Goal: Task Accomplishment & Management: Use online tool/utility

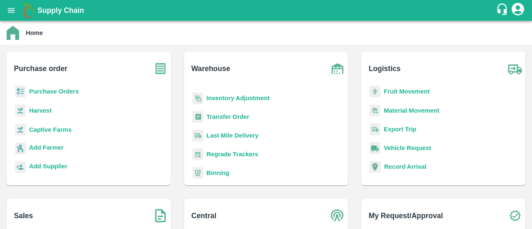
scroll to position [108, 0]
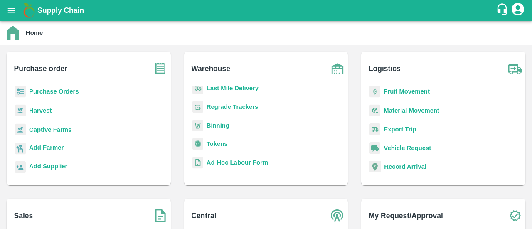
click at [219, 145] on b "Tokens" at bounding box center [216, 143] width 21 height 7
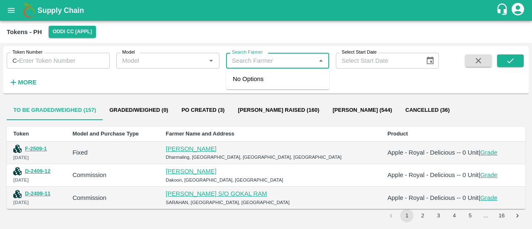
click at [261, 64] on input "Search Farmer" at bounding box center [270, 60] width 84 height 11
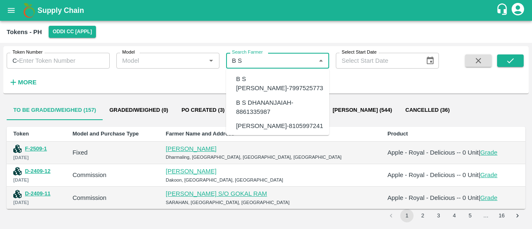
type input "B S"
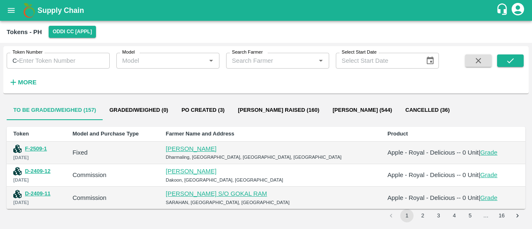
click at [400, 83] on div "Token Number C- Token Number Model Model   * Search Farmer Search Farmer   * Se…" at bounding box center [219, 67] width 439 height 43
click at [207, 103] on button "Po Created (3)" at bounding box center [203, 110] width 56 height 20
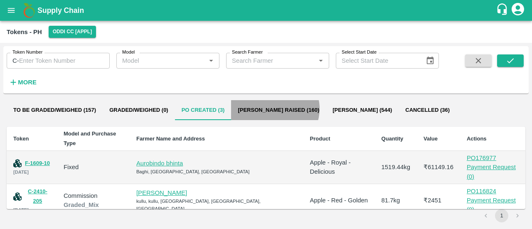
click at [274, 108] on button "[PERSON_NAME] Raised (160)" at bounding box center [278, 110] width 95 height 20
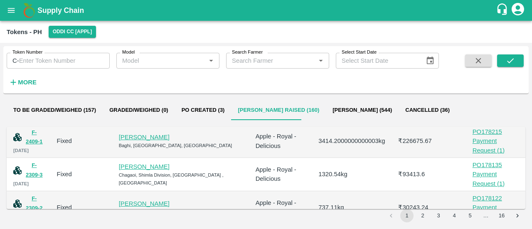
scroll to position [239, 0]
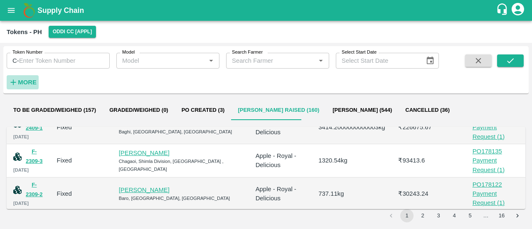
drag, startPoint x: 22, startPoint y: 88, endPoint x: 27, endPoint y: 87, distance: 5.8
click at [27, 87] on button "More" at bounding box center [23, 82] width 32 height 14
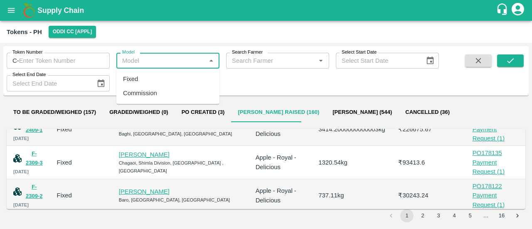
click at [191, 57] on input "Model" at bounding box center [161, 60] width 84 height 11
click at [159, 92] on div "Commission" at bounding box center [167, 93] width 103 height 14
type input "Commission"
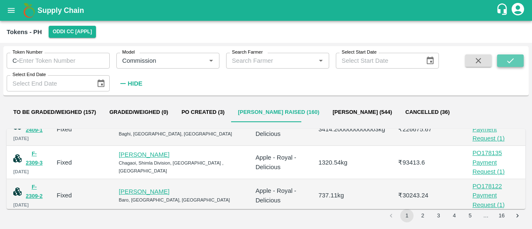
click at [501, 58] on button "submit" at bounding box center [510, 60] width 27 height 12
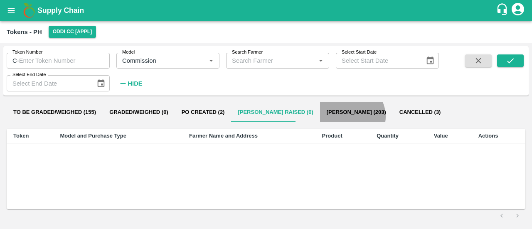
click at [324, 117] on button "[PERSON_NAME] (203)" at bounding box center [356, 112] width 73 height 20
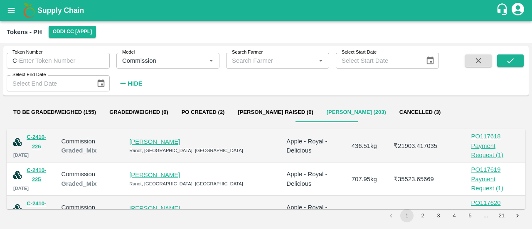
scroll to position [273, 0]
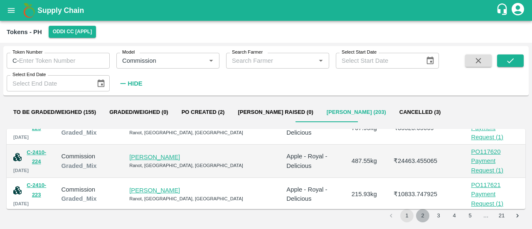
click at [424, 219] on button "2" at bounding box center [422, 215] width 13 height 13
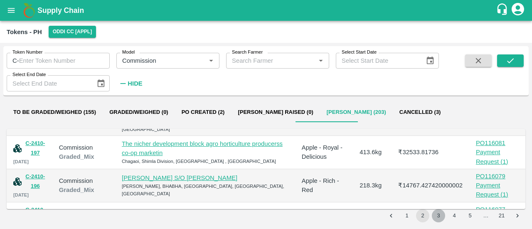
click at [433, 213] on button "3" at bounding box center [438, 215] width 13 height 13
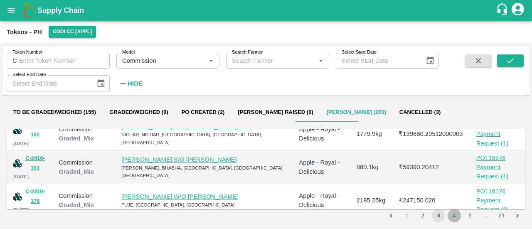
click at [455, 221] on button "4" at bounding box center [453, 215] width 13 height 13
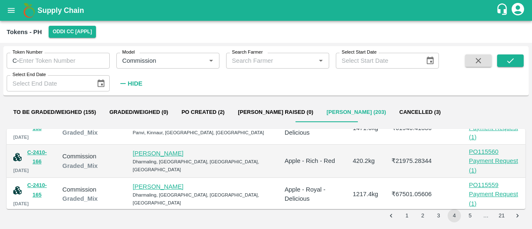
click at [470, 211] on button "5" at bounding box center [469, 215] width 13 height 13
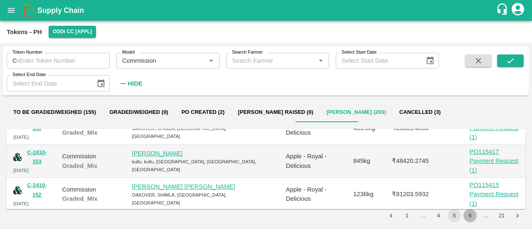
click at [473, 215] on button "6" at bounding box center [469, 215] width 13 height 13
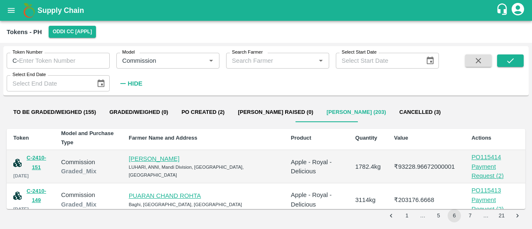
scroll to position [2, 0]
click at [179, 157] on link "[PERSON_NAME]" at bounding box center [154, 159] width 51 height 7
